Goal: Transaction & Acquisition: Purchase product/service

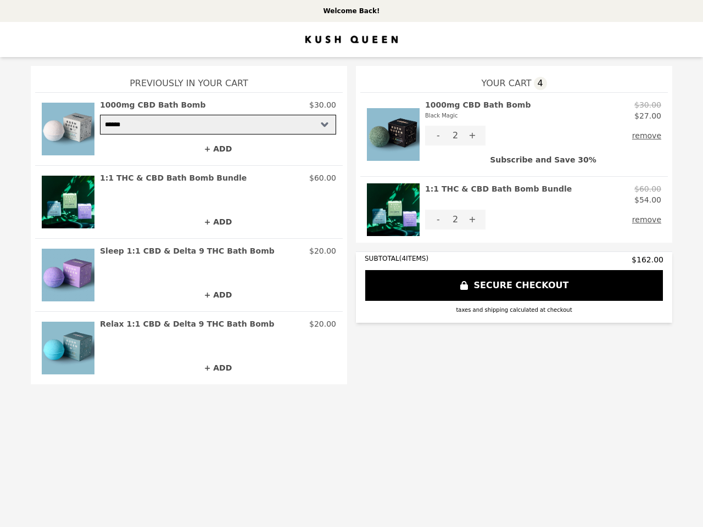
click at [393, 134] on img at bounding box center [393, 134] width 53 height 70
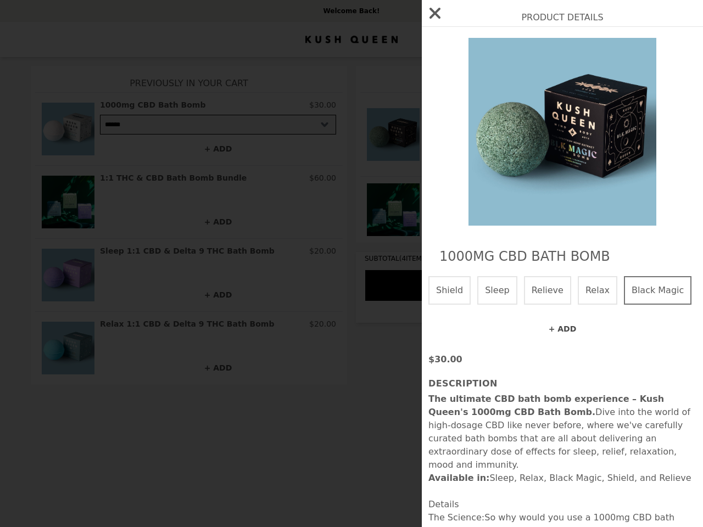
click at [543, 110] on div "Product Details 1000mg CBD Bath Bomb Shield Sleep Relieve Relax Black Magic + A…" at bounding box center [351, 263] width 703 height 527
click at [438, 136] on div at bounding box center [562, 132] width 268 height 188
click at [472, 136] on div "Product Details 1000mg CBD Bath Bomb Shield Sleep Relieve Relax Black Magic + A…" at bounding box center [351, 263] width 703 height 527
click at [649, 136] on div "1000mg CBD Bath Bomb Shield Sleep Relieve Relax Black Magic + ADD $30.00 Descri…" at bounding box center [562, 469] width 281 height 884
click at [543, 160] on img at bounding box center [562, 132] width 201 height 188
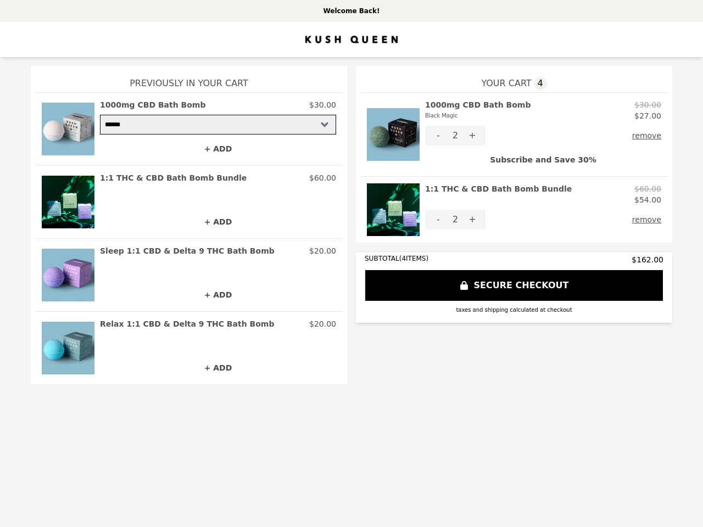
click at [393, 210] on img at bounding box center [393, 209] width 53 height 53
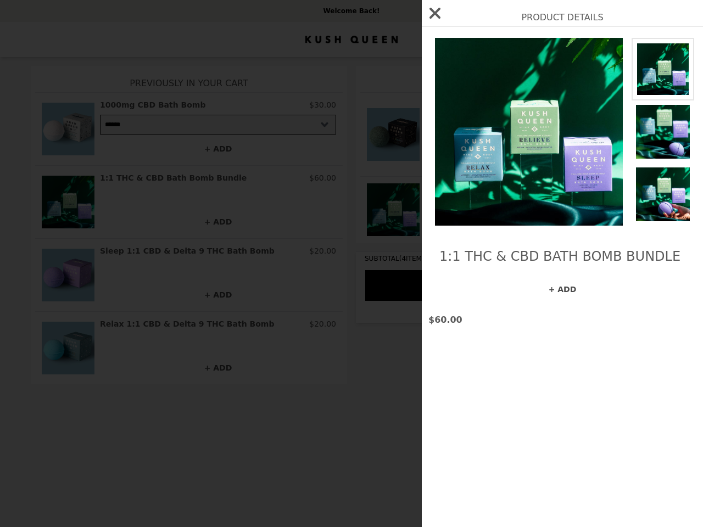
click at [438, 220] on img at bounding box center [528, 132] width 201 height 188
click at [472, 220] on div "Product Details 1:1 THC & CBD Bath Bomb Bundle + ADD $60.00" at bounding box center [351, 263] width 703 height 527
